Goal: Transaction & Acquisition: Book appointment/travel/reservation

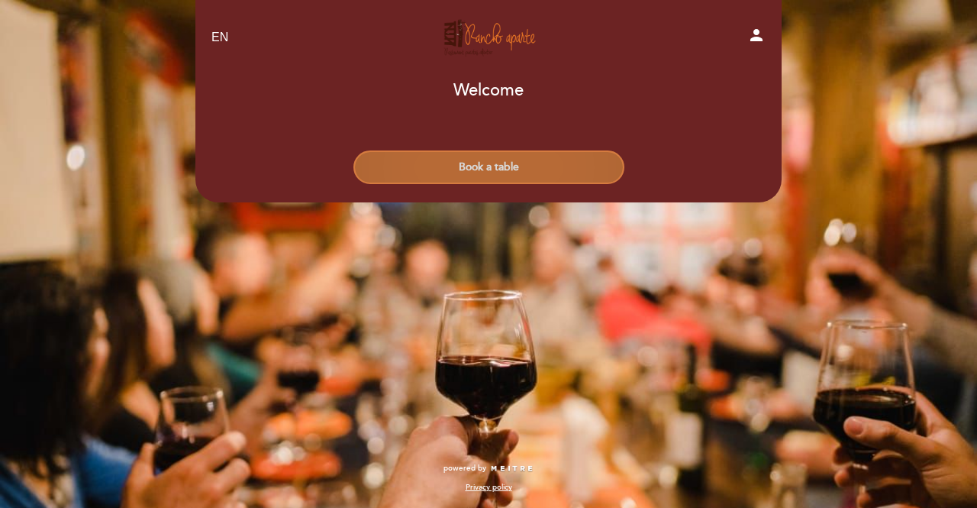
click at [520, 172] on button "Book a table" at bounding box center [488, 167] width 271 height 34
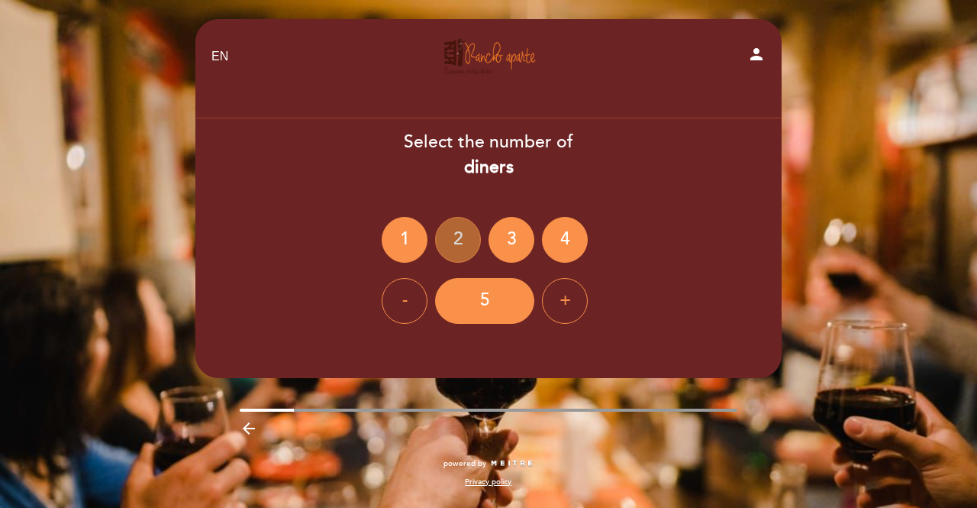
click at [466, 237] on div "2" at bounding box center [458, 240] width 46 height 46
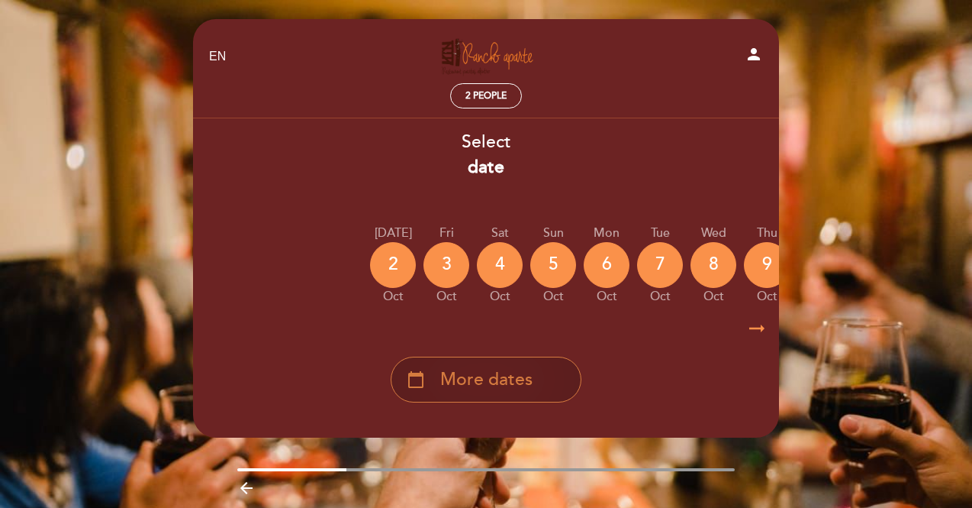
click at [475, 382] on span "More dates" at bounding box center [486, 379] width 92 height 25
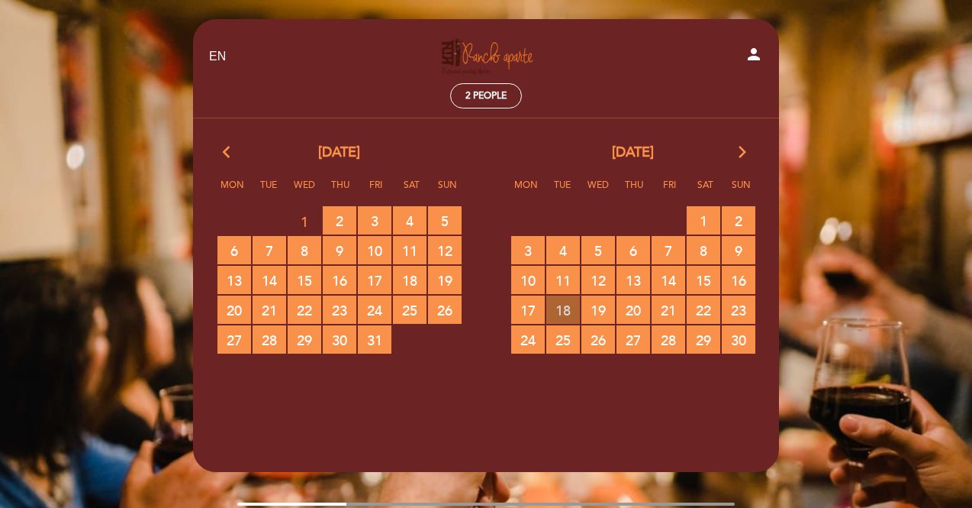
click at [559, 307] on span "18 RESERVATIONS AVAILABLE" at bounding box center [563, 309] width 34 height 28
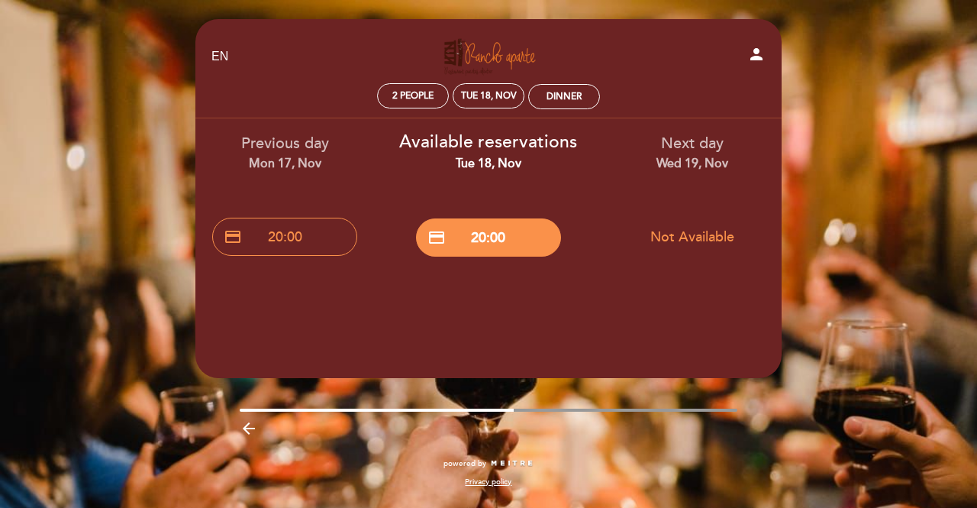
click at [687, 231] on button "Not Available" at bounding box center [692, 237] width 145 height 38
click at [247, 427] on icon "arrow_backward" at bounding box center [249, 428] width 18 height 18
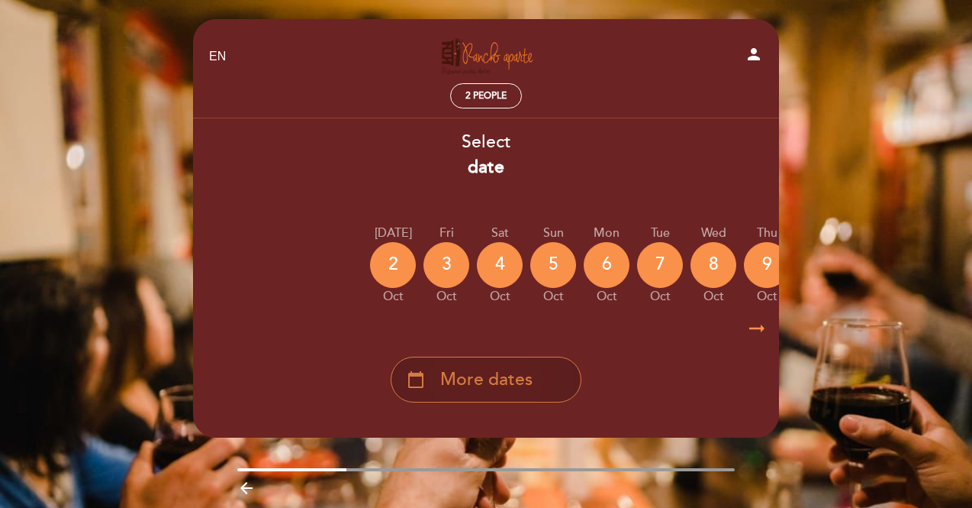
click at [503, 388] on span "More dates" at bounding box center [486, 379] width 92 height 25
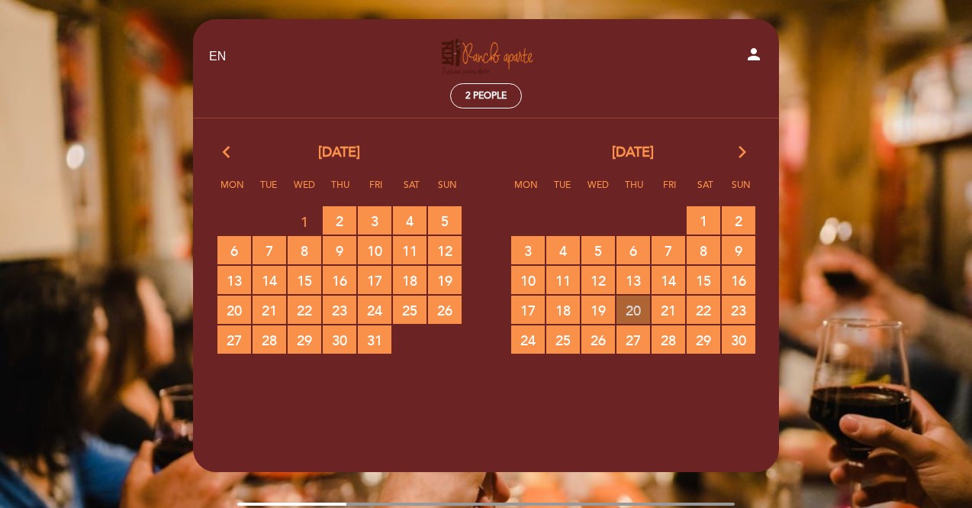
click at [640, 307] on span "20 RESERVATIONS AVAILABLE" at bounding box center [634, 309] width 34 height 28
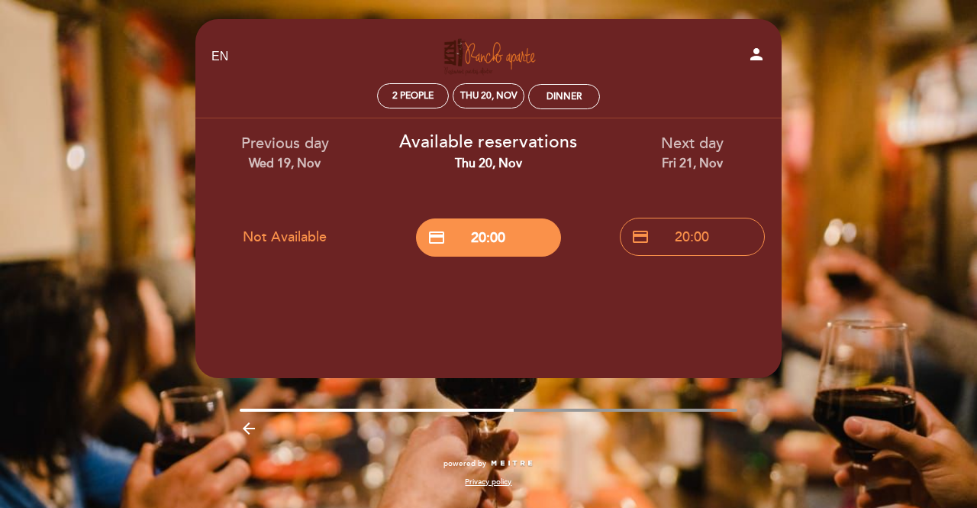
click at [255, 424] on icon "arrow_backward" at bounding box center [249, 428] width 18 height 18
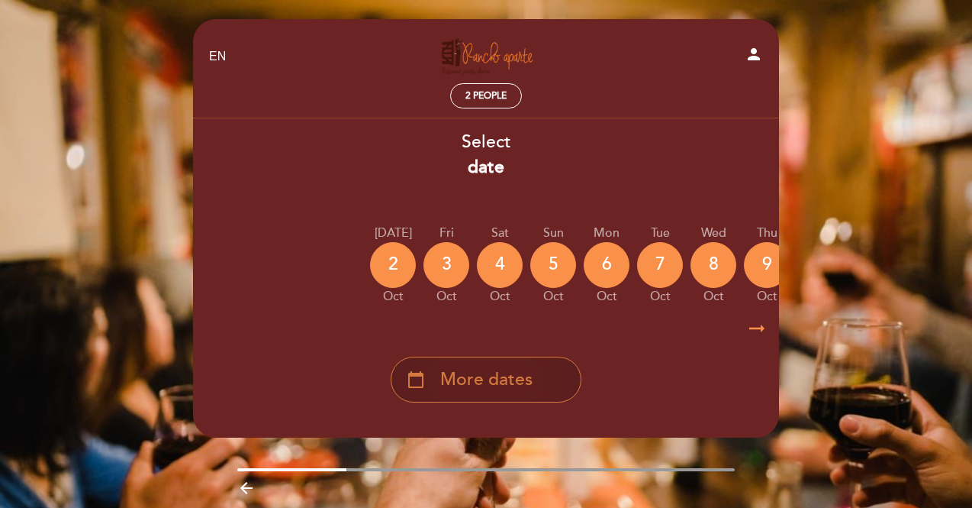
click at [523, 378] on span "More dates" at bounding box center [486, 379] width 92 height 25
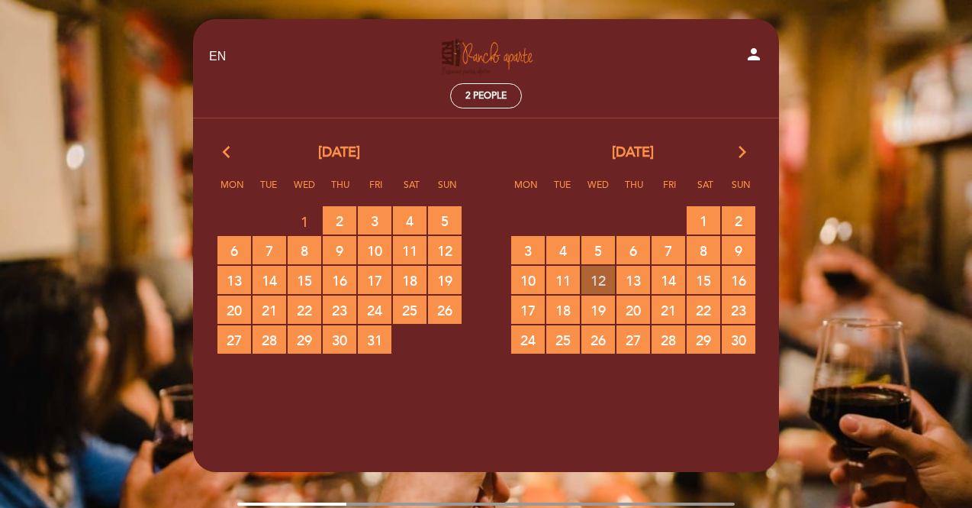
click at [607, 280] on span "12 RESERVATIONS AVAILABLE" at bounding box center [599, 280] width 34 height 28
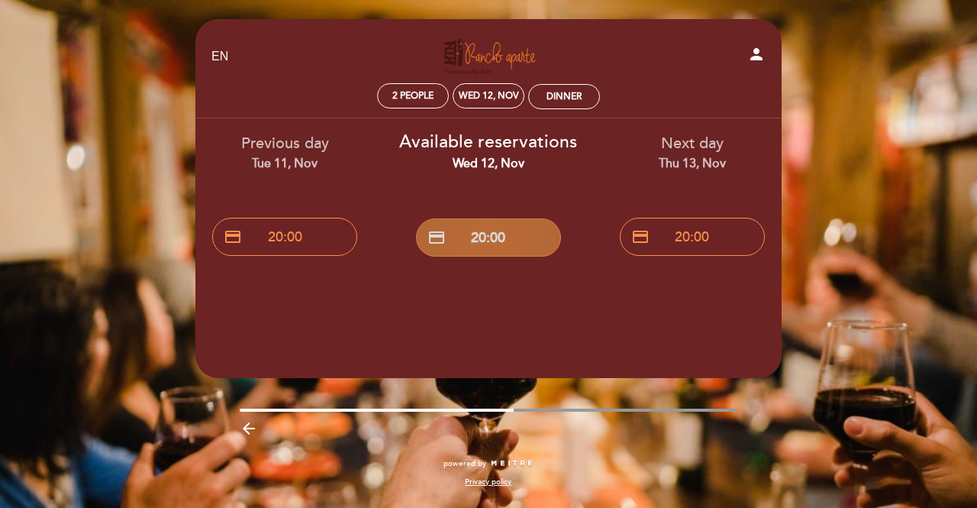
click at [498, 245] on button "credit_card 20:00" at bounding box center [488, 237] width 145 height 38
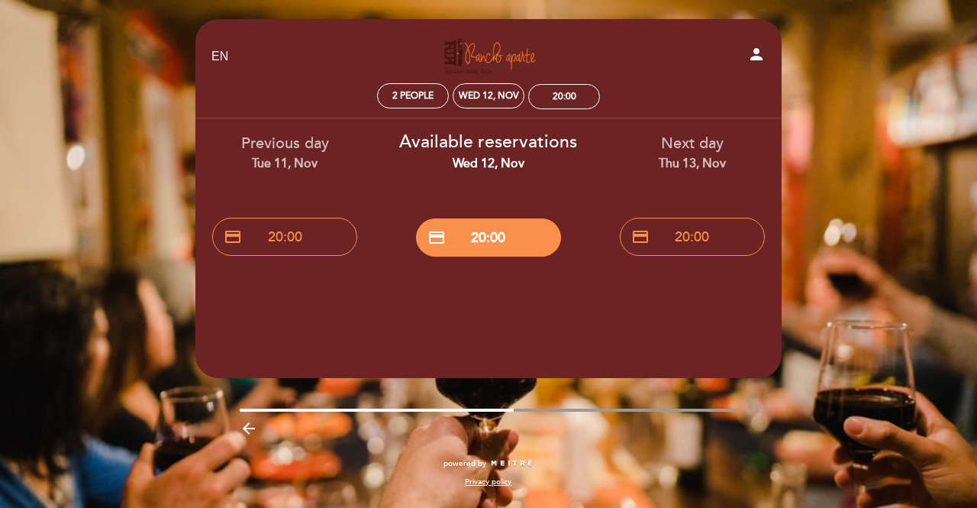
click at [243, 425] on icon "arrow_backward" at bounding box center [249, 428] width 18 height 18
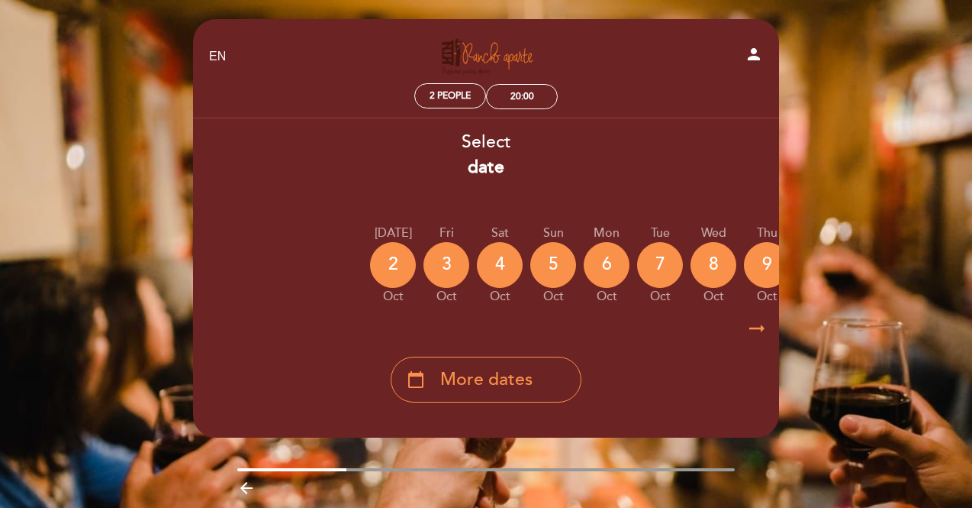
click at [243, 425] on header "EN ES PT [GEOGRAPHIC_DATA] person 2 people 20:00 Welcome Welcome, Change user B…" at bounding box center [486, 228] width 586 height 418
click at [242, 487] on icon "arrow_backward" at bounding box center [246, 488] width 18 height 18
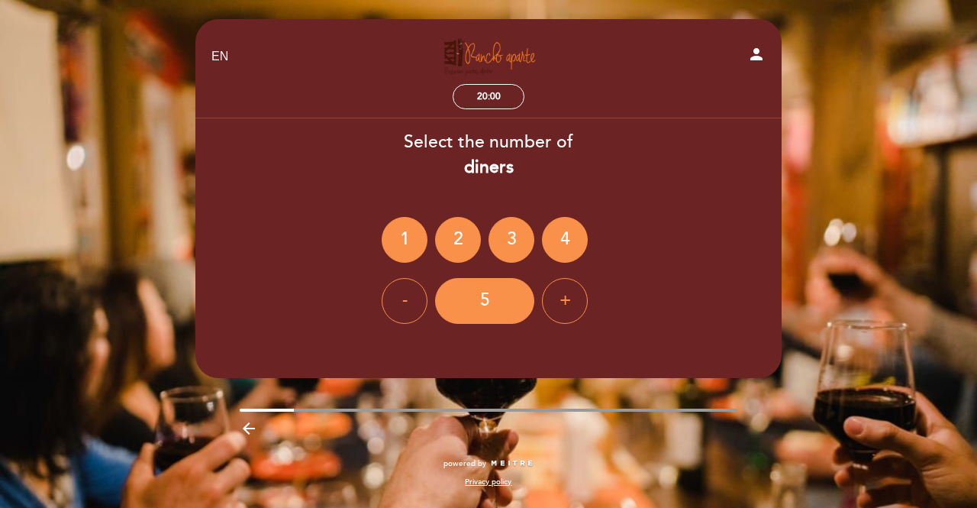
click at [242, 487] on div "Privacy policy" at bounding box center [489, 481] width 498 height 11
click at [247, 425] on icon "arrow_backward" at bounding box center [249, 428] width 18 height 18
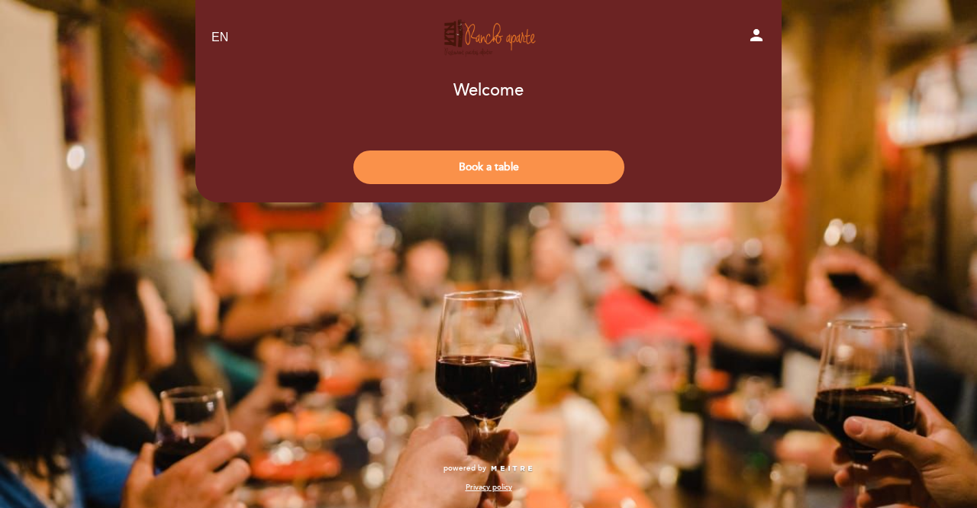
click at [480, 30] on link "[GEOGRAPHIC_DATA]" at bounding box center [488, 38] width 191 height 42
